Goal: Task Accomplishment & Management: Complete application form

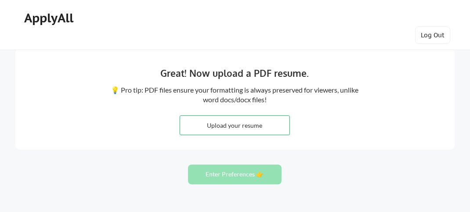
click at [242, 125] on input "file" at bounding box center [234, 125] width 109 height 19
type input "C:\fakepath\Deeraj_Resume.docx"
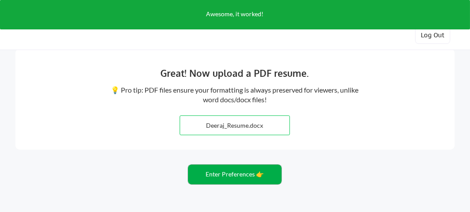
click at [236, 172] on button "Enter Preferences 👉" at bounding box center [234, 175] width 93 height 20
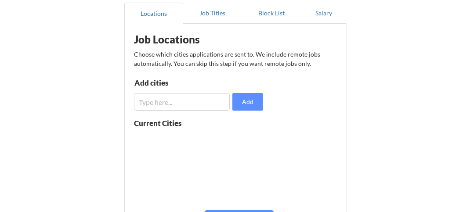
scroll to position [88, 0]
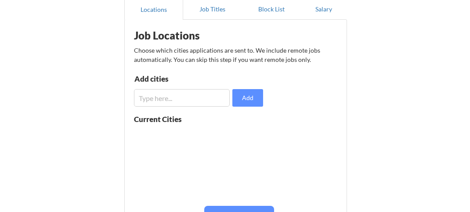
click at [176, 95] on input "input" at bounding box center [182, 98] width 96 height 18
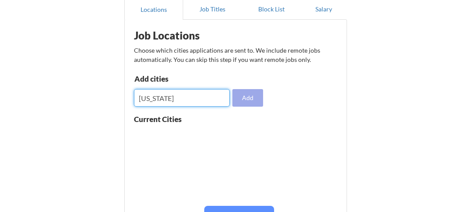
type input "[US_STATE]"
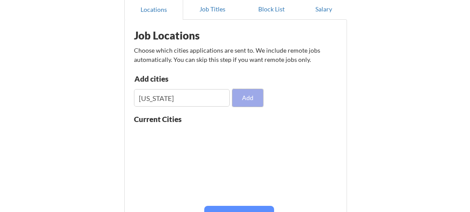
click at [249, 97] on button "Add" at bounding box center [247, 98] width 31 height 18
click at [175, 100] on input "input" at bounding box center [182, 98] width 96 height 18
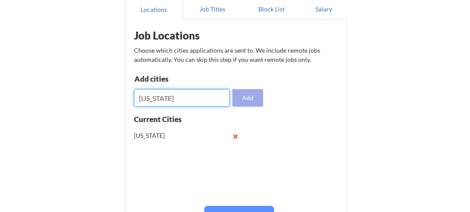
type input "[US_STATE]"
click at [255, 100] on button "Add" at bounding box center [247, 98] width 31 height 18
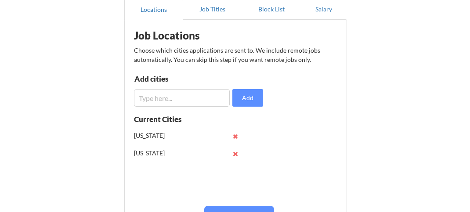
click at [169, 95] on input "input" at bounding box center [182, 98] width 96 height 18
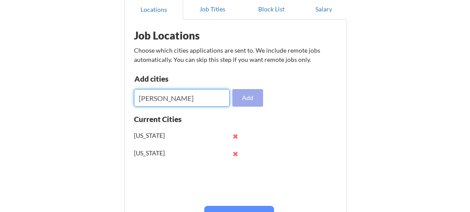
type input "[PERSON_NAME]"
click at [247, 93] on button "Add" at bounding box center [247, 98] width 31 height 18
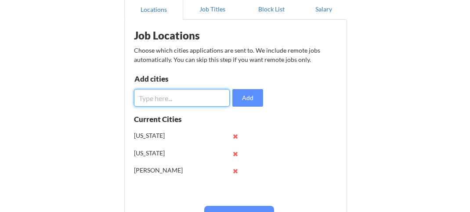
click at [191, 100] on input "input" at bounding box center [182, 98] width 96 height 18
type input "NC"
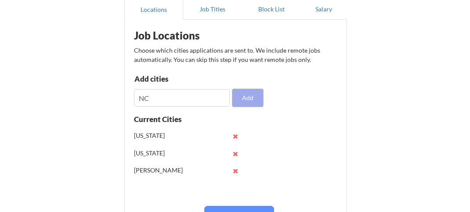
click at [259, 96] on button "Add" at bounding box center [247, 98] width 31 height 18
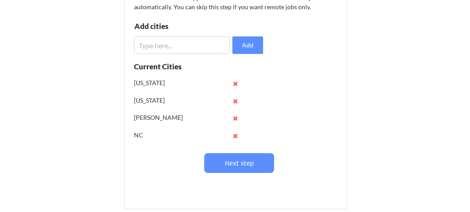
scroll to position [176, 0]
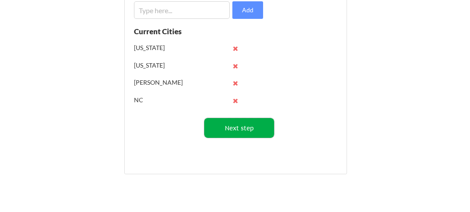
click at [250, 123] on button "Next step" at bounding box center [239, 128] width 70 height 20
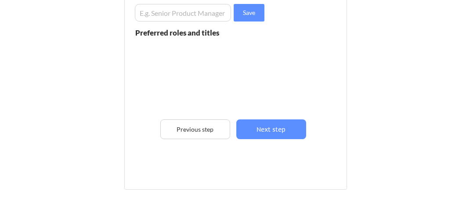
scroll to position [132, 0]
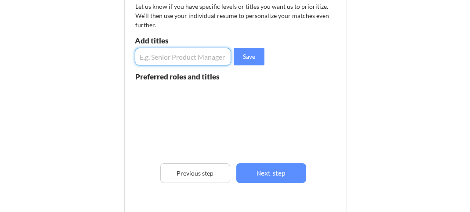
click at [190, 59] on input "input" at bounding box center [183, 57] width 96 height 18
type input "software engineer"
click at [249, 55] on button "Save" at bounding box center [248, 57] width 31 height 18
click at [184, 55] on input "input" at bounding box center [183, 57] width 96 height 18
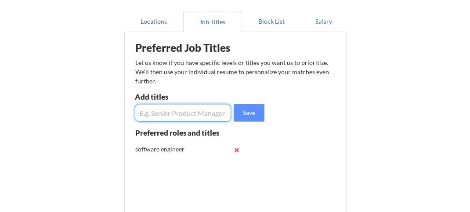
scroll to position [88, 0]
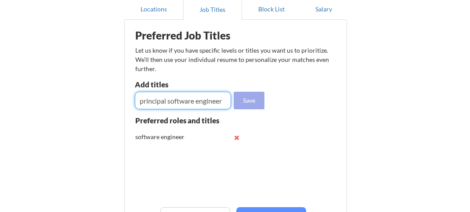
type input "principal software engineer"
click at [241, 98] on button "Save" at bounding box center [248, 101] width 31 height 18
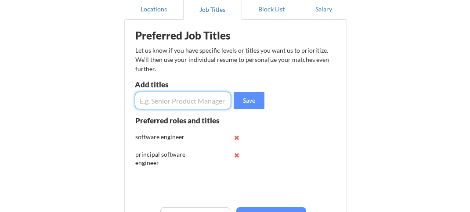
click at [183, 98] on input "input" at bounding box center [183, 101] width 96 height 18
type input "Technical lead"
click at [248, 97] on button "Save" at bounding box center [248, 101] width 31 height 18
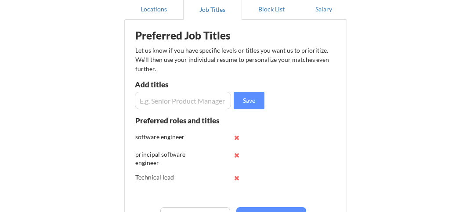
click at [185, 99] on input "input" at bounding box center [183, 101] width 96 height 18
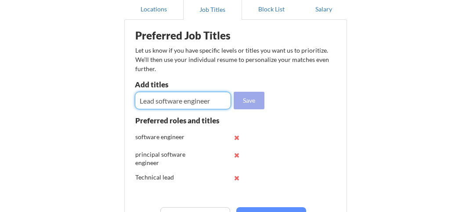
type input "Lead software engineer"
click at [256, 104] on button "Save" at bounding box center [248, 101] width 31 height 18
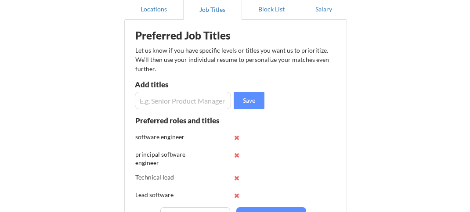
click at [181, 100] on input "input" at bounding box center [183, 101] width 96 height 18
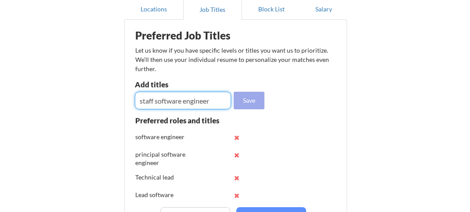
type input "staff software engineer"
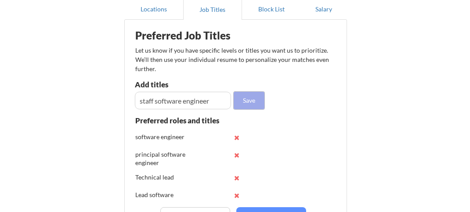
click at [250, 96] on button "Save" at bounding box center [248, 101] width 31 height 18
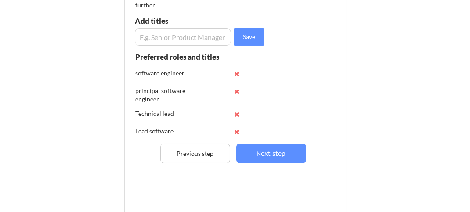
scroll to position [176, 0]
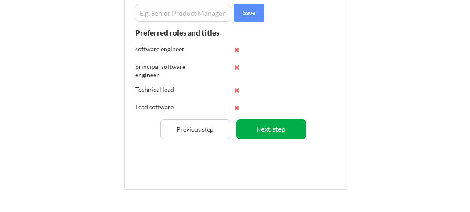
click at [272, 124] on button "Next step" at bounding box center [271, 129] width 70 height 20
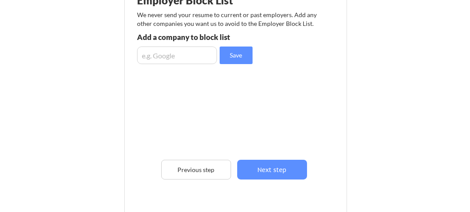
scroll to position [88, 0]
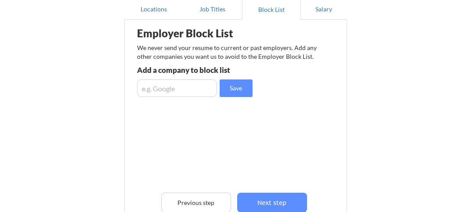
click at [185, 92] on input "input" at bounding box center [177, 88] width 80 height 18
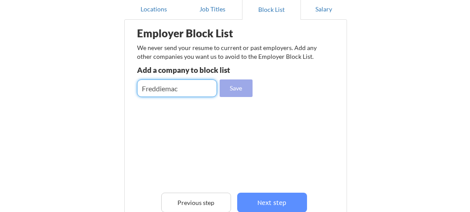
type input "Freddiemac"
click at [236, 91] on button "Save" at bounding box center [235, 88] width 33 height 18
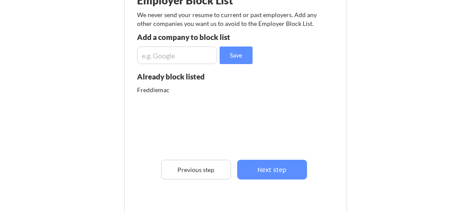
scroll to position [132, 0]
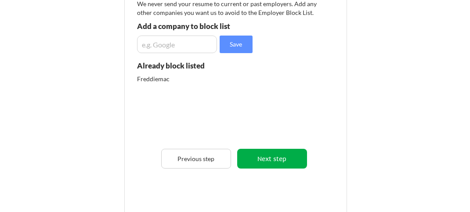
click at [276, 158] on button "Next step" at bounding box center [272, 159] width 70 height 20
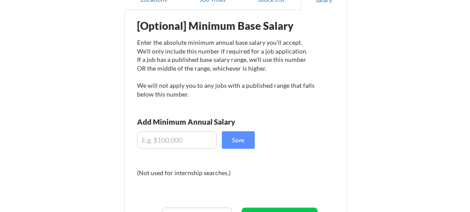
scroll to position [88, 0]
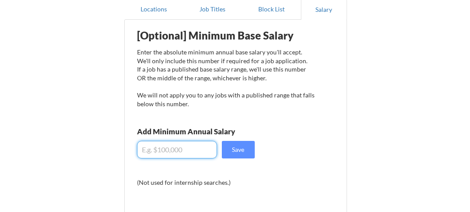
click at [172, 151] on input "input" at bounding box center [177, 150] width 80 height 18
type input "$180,000"
click at [237, 146] on button "Save" at bounding box center [238, 150] width 33 height 18
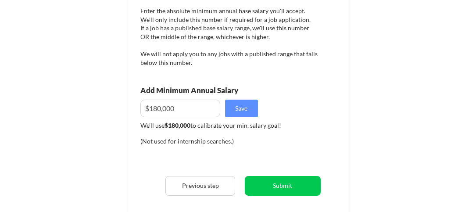
scroll to position [219, 0]
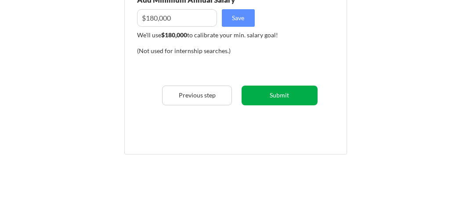
click at [279, 96] on button "Submit" at bounding box center [279, 96] width 76 height 20
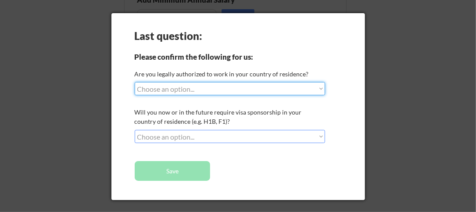
click at [256, 84] on select "Choose an option... Yes, I am a US Citizen Yes, I am a Canadian Citizen Yes, I …" at bounding box center [230, 88] width 191 height 13
select select ""yes__i_am_here_on_a_visa__h1b__opt__etc__""
click at [135, 82] on select "Choose an option... Yes, I am a US Citizen Yes, I am a Canadian Citizen Yes, I …" at bounding box center [230, 88] width 191 height 13
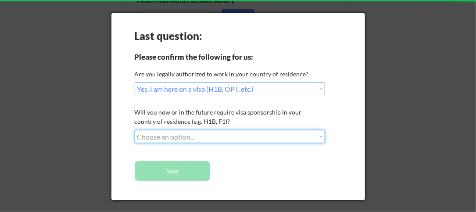
click at [231, 131] on select "Choose an option... No, I will not need sponsorship Yes, I will need sponsorship" at bounding box center [230, 136] width 191 height 13
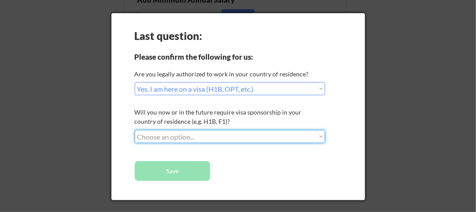
select select ""yes__i_will_need_sponsorship""
click at [135, 130] on select "Choose an option... No, I will not need sponsorship Yes, I will need sponsorship" at bounding box center [230, 136] width 191 height 13
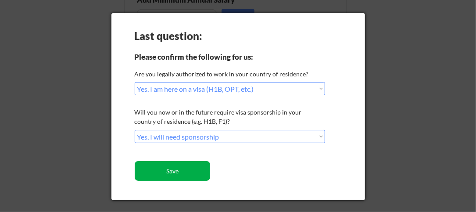
click at [176, 168] on button "Save" at bounding box center [173, 171] width 76 height 20
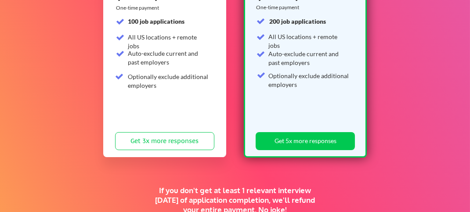
scroll to position [326, 0]
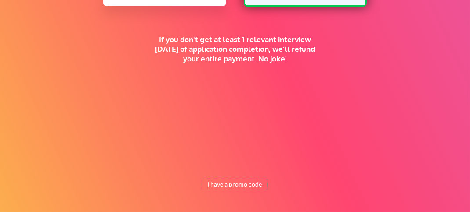
click at [245, 180] on button "I have a promo code" at bounding box center [234, 184] width 65 height 11
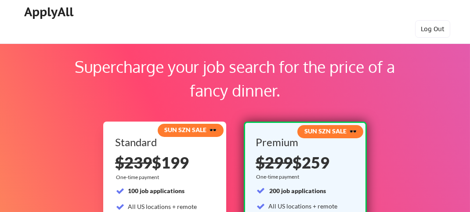
scroll to position [0, 0]
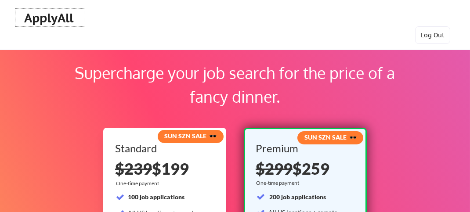
click at [58, 18] on div "ApplyAll" at bounding box center [50, 18] width 52 height 15
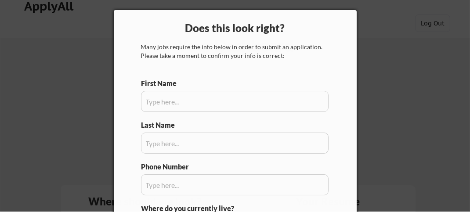
scroll to position [44, 0]
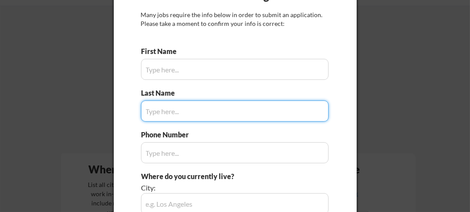
click at [99, 105] on div at bounding box center [235, 106] width 470 height 212
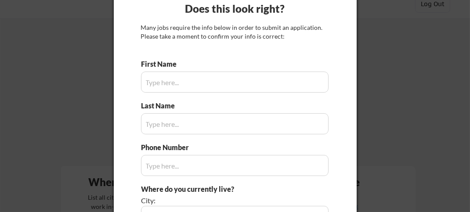
scroll to position [0, 0]
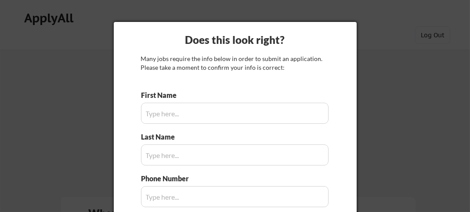
click at [387, 50] on div at bounding box center [235, 106] width 470 height 212
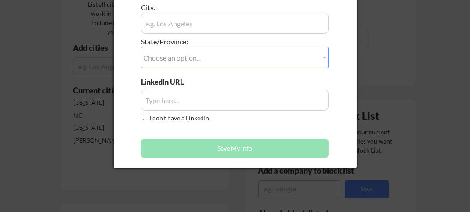
scroll to position [176, 0]
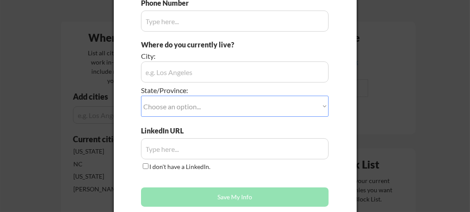
click at [67, 92] on div at bounding box center [235, 106] width 470 height 212
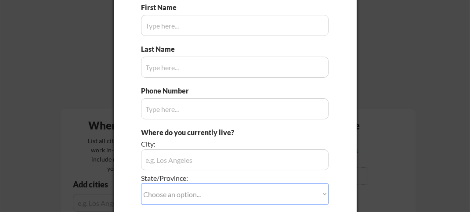
scroll to position [88, 0]
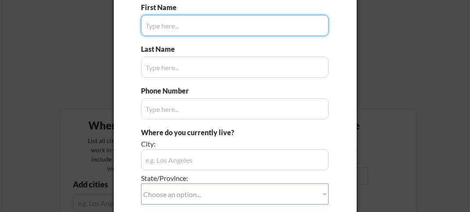
click at [186, 32] on input "input" at bounding box center [235, 25] width 188 height 21
click at [187, 33] on input "input" at bounding box center [235, 25] width 188 height 21
click at [58, 39] on div at bounding box center [235, 106] width 470 height 212
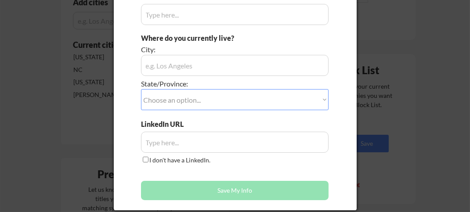
scroll to position [219, 0]
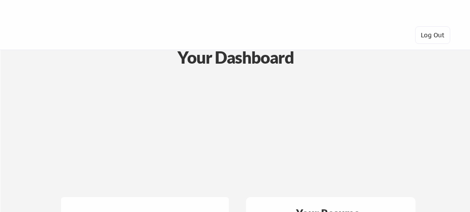
scroll to position [219, 0]
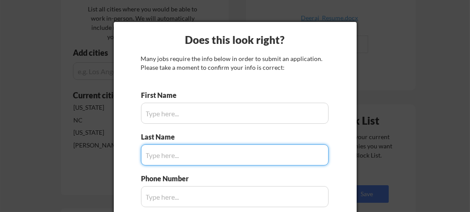
click at [167, 117] on input "input" at bounding box center [235, 113] width 188 height 21
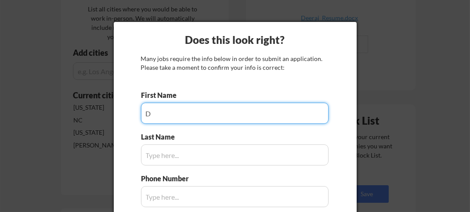
type input "D"
click at [154, 152] on input "input" at bounding box center [235, 154] width 188 height 21
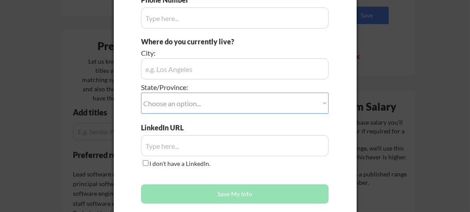
scroll to position [395, 0]
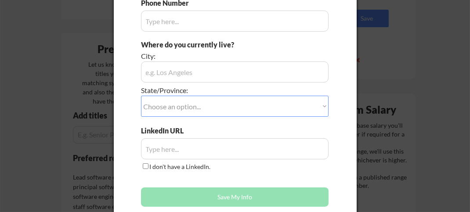
type input "M"
click at [185, 158] on div "LinkedIn URL I don't have a LinkedIn." at bounding box center [235, 149] width 188 height 46
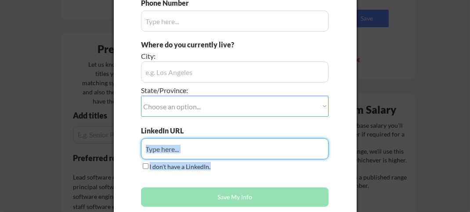
click at [189, 147] on input "input" at bounding box center [235, 148] width 188 height 21
click at [185, 147] on input "input" at bounding box center [235, 148] width 188 height 21
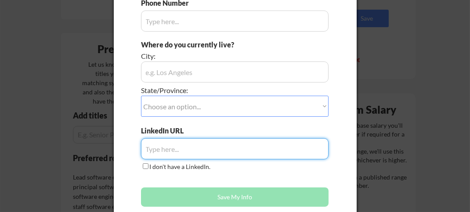
paste input "https://www.linkedin.com/in/deeraj-k-72b5a5a3/"
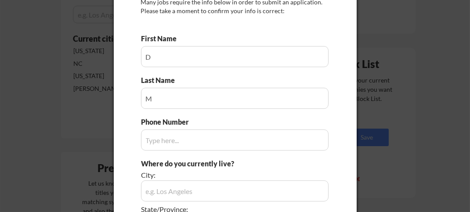
scroll to position [263, 0]
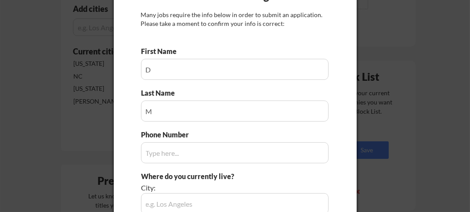
type input "https://www.linkedin.com/in/deeraj-k-72b5a5a3/"
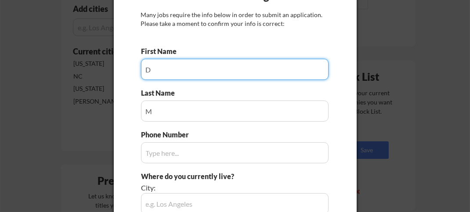
click at [165, 66] on input "input" at bounding box center [235, 69] width 188 height 21
type input "Deeraj"
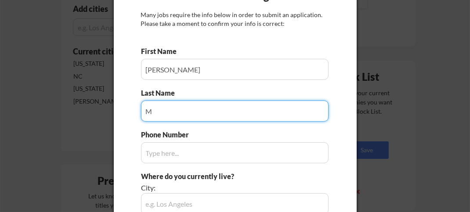
drag, startPoint x: 165, startPoint y: 109, endPoint x: 145, endPoint y: 115, distance: 20.1
click at [145, 115] on input "input" at bounding box center [235, 110] width 188 height 21
type input "Kuma4"
click at [184, 143] on div "Phone Number" at bounding box center [235, 146] width 188 height 33
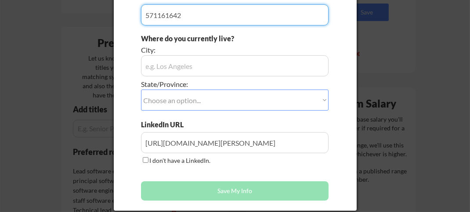
scroll to position [439, 0]
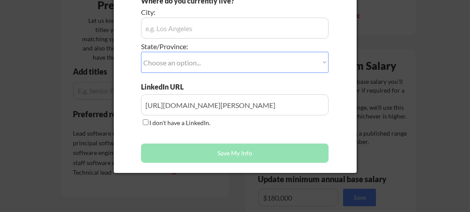
type input "571161642"
click at [236, 149] on button "Save My Info" at bounding box center [235, 152] width 188 height 19
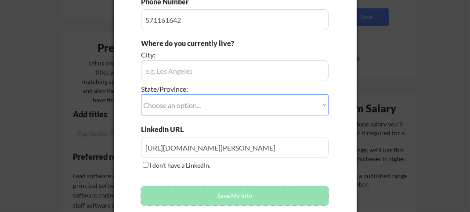
scroll to position [351, 0]
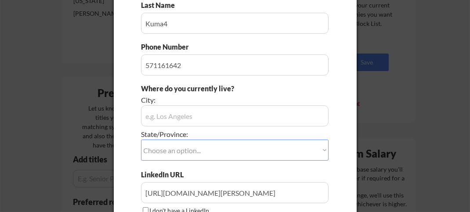
click at [204, 118] on input "input" at bounding box center [235, 115] width 188 height 21
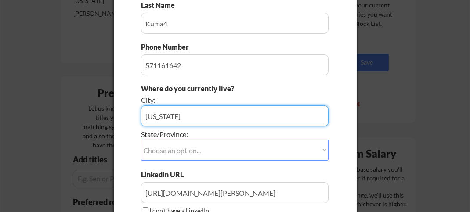
type input "virginia"
click at [216, 147] on select "Choose an option... Other/Not Applicable Alabama Alaska Alberta Arizona Arkansa…" at bounding box center [235, 150] width 188 height 21
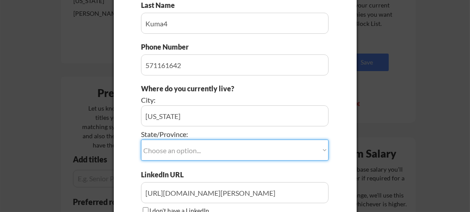
select select ""Virginia""
click at [141, 140] on select "Choose an option... Other/Not Applicable Alabama Alaska Alberta Arizona Arkansa…" at bounding box center [235, 150] width 188 height 21
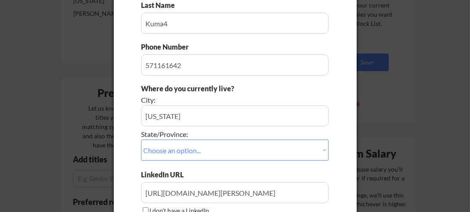
scroll to position [439, 0]
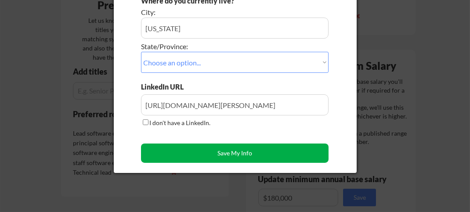
click at [225, 157] on button "Save My Info" at bounding box center [235, 152] width 188 height 19
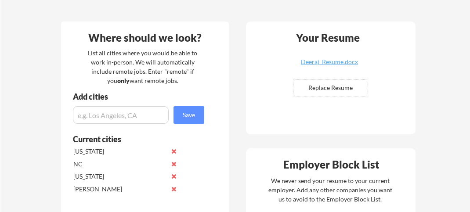
scroll to position [44, 0]
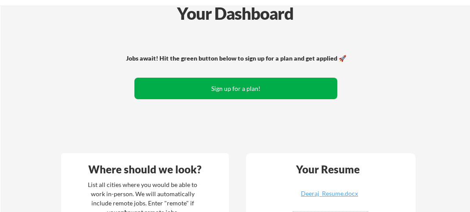
click at [236, 90] on button "Sign up for a plan!" at bounding box center [235, 89] width 203 height 22
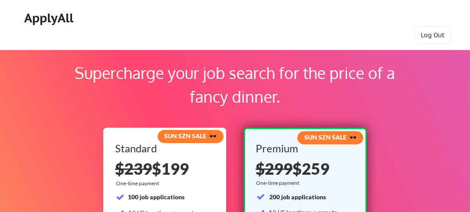
click at [50, 14] on div "ApplyAll" at bounding box center [50, 18] width 52 height 15
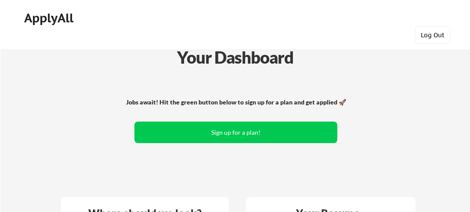
click at [424, 29] on button "Log Out" at bounding box center [432, 35] width 35 height 18
click at [425, 33] on button "Log Out" at bounding box center [432, 35] width 35 height 18
